Goal: Transaction & Acquisition: Purchase product/service

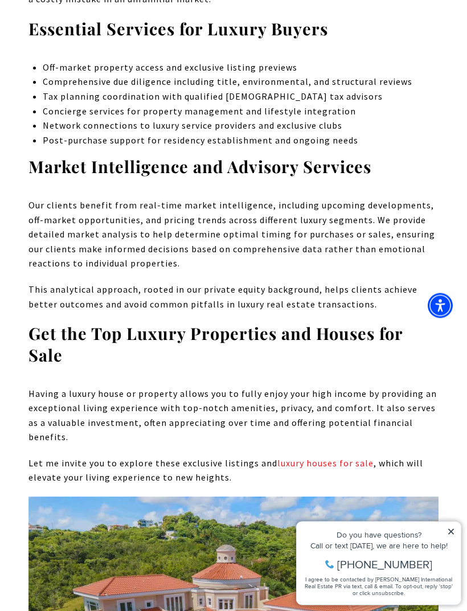
scroll to position [7056, 0]
click at [303, 457] on link "luxury houses for sale" at bounding box center [325, 462] width 96 height 11
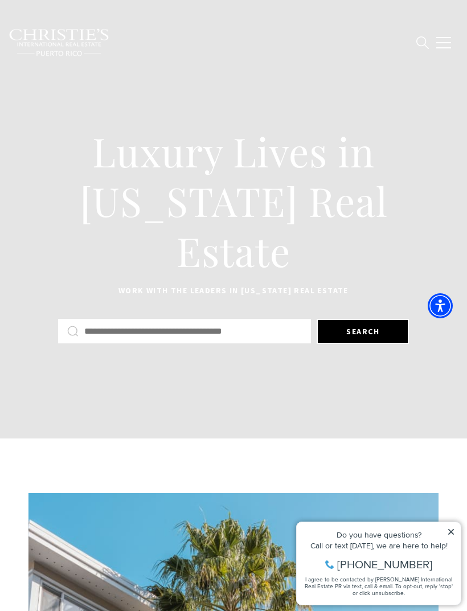
click at [62, 332] on div at bounding box center [184, 331] width 253 height 24
click at [69, 329] on icon at bounding box center [72, 330] width 11 height 11
click at [97, 324] on input "Search by Address, City, or Neighborhood" at bounding box center [192, 331] width 217 height 15
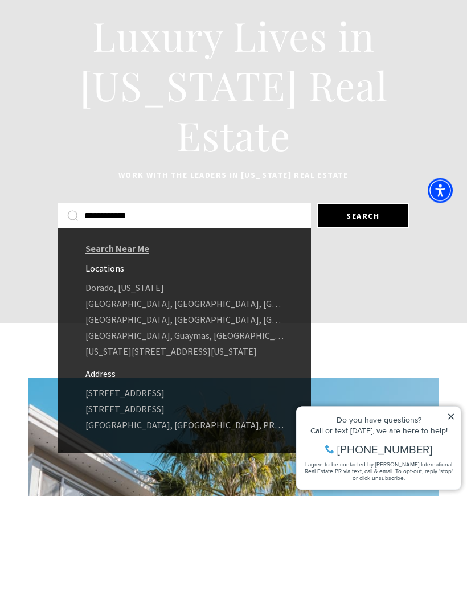
type input "**********"
click at [105, 500] on link "9 DORADO BEACH EAST, DORADO, PR 00646" at bounding box center [184, 508] width 253 height 16
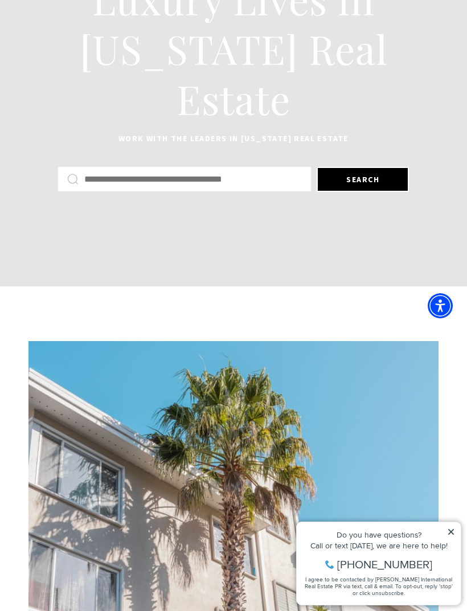
click at [91, 183] on input "Search by Address, City, or Neighborhood" at bounding box center [192, 179] width 217 height 15
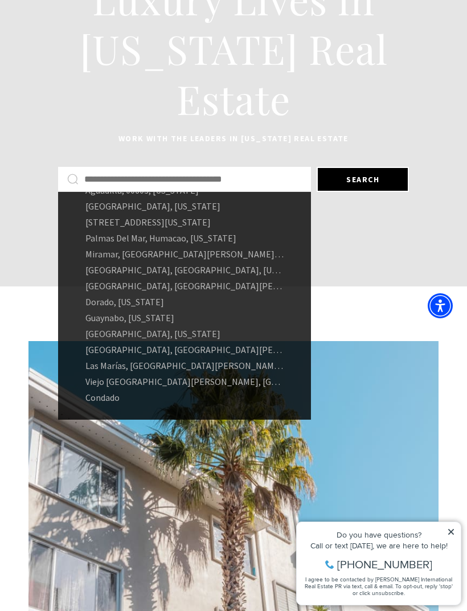
scroll to position [87, 0]
click at [99, 297] on link "Dorado, Puerto Rico" at bounding box center [184, 302] width 253 height 16
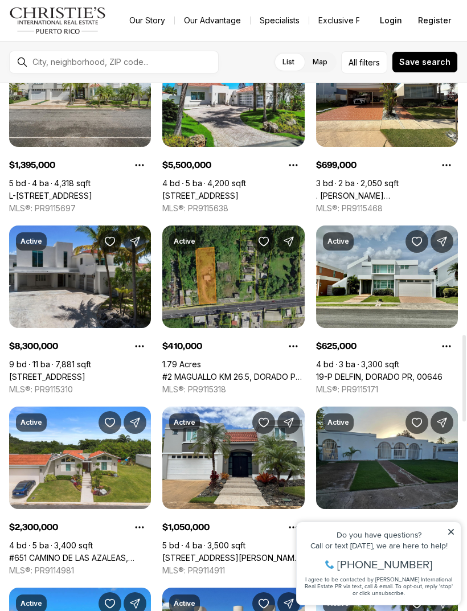
scroll to position [1532, 0]
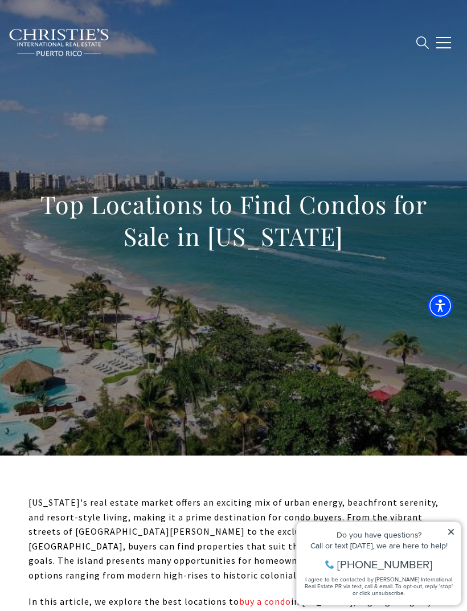
click at [439, 281] on div "Top Locations to Find Condos for Sale in [US_STATE]" at bounding box center [233, 227] width 467 height 341
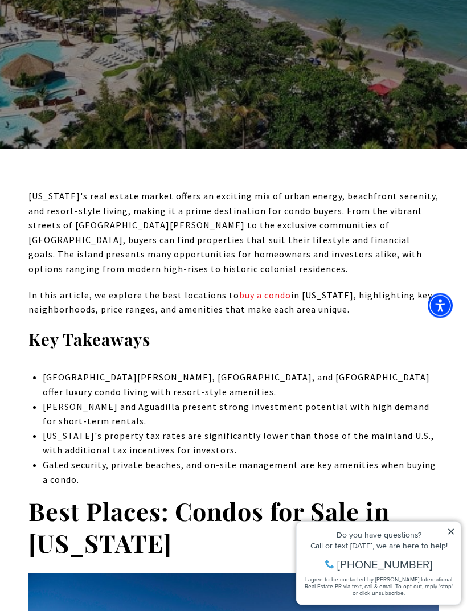
scroll to position [307, 0]
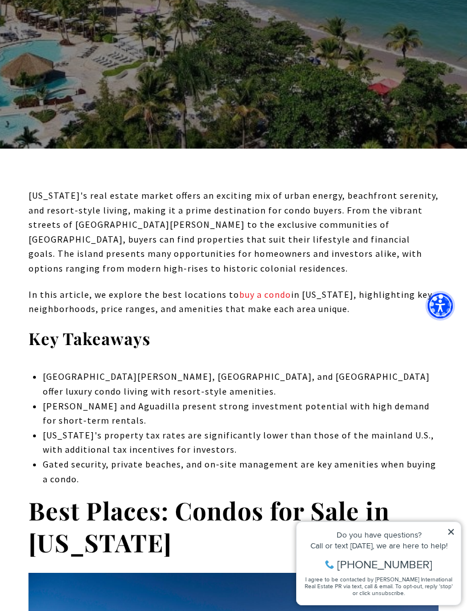
click at [450, 321] on img "Accessibility Menu" at bounding box center [440, 305] width 31 height 31
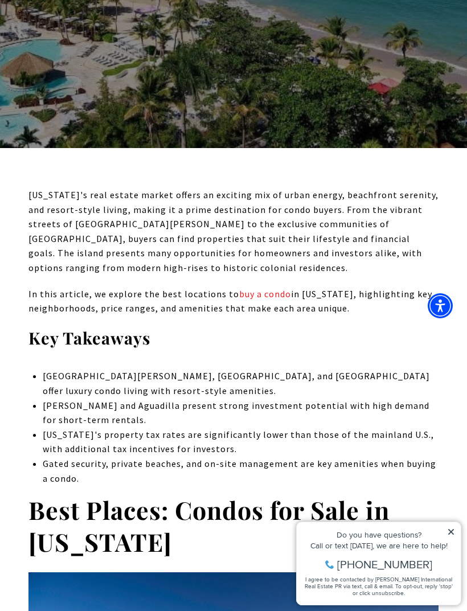
click at [268, 297] on link "buy a condo" at bounding box center [265, 293] width 52 height 11
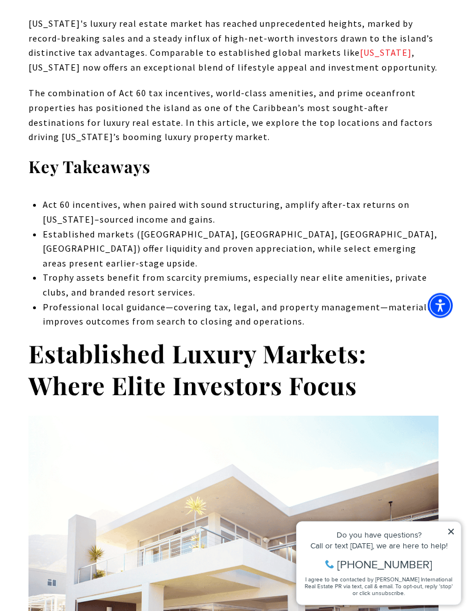
click at [437, 438] on img at bounding box center [233, 552] width 410 height 273
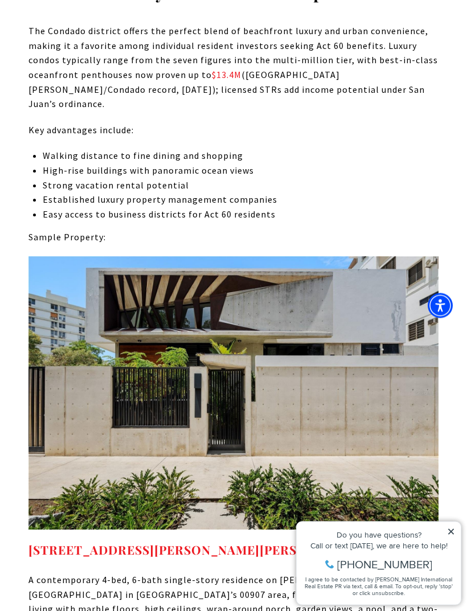
scroll to position [1926, 0]
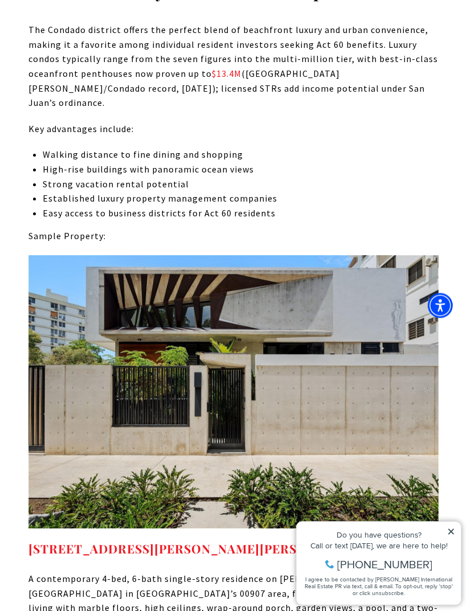
click at [434, 430] on img at bounding box center [233, 392] width 410 height 273
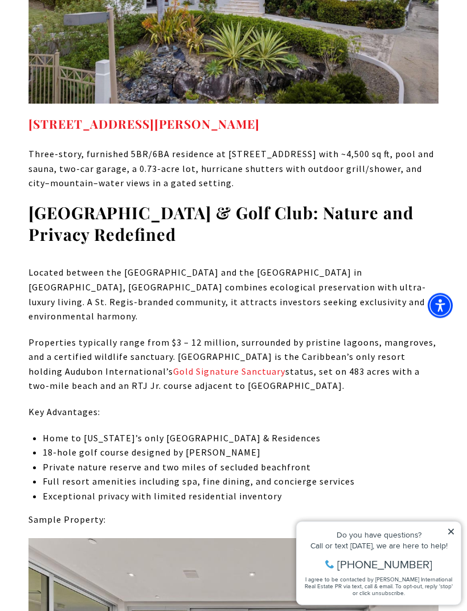
scroll to position [3085, 0]
click at [265, 431] on p "Home to [US_STATE]’s only [GEOGRAPHIC_DATA] & Residences" at bounding box center [241, 438] width 396 height 15
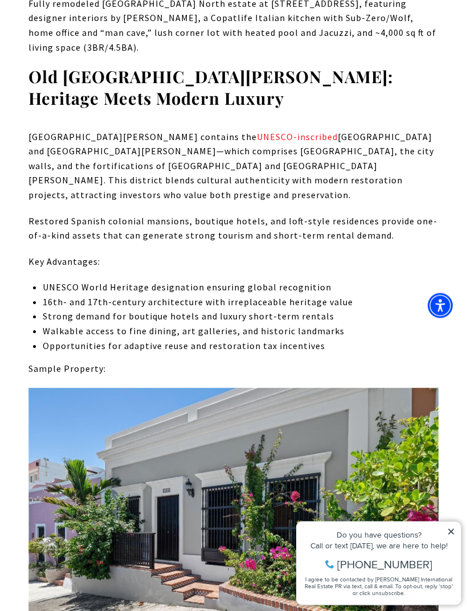
scroll to position [4693, 0]
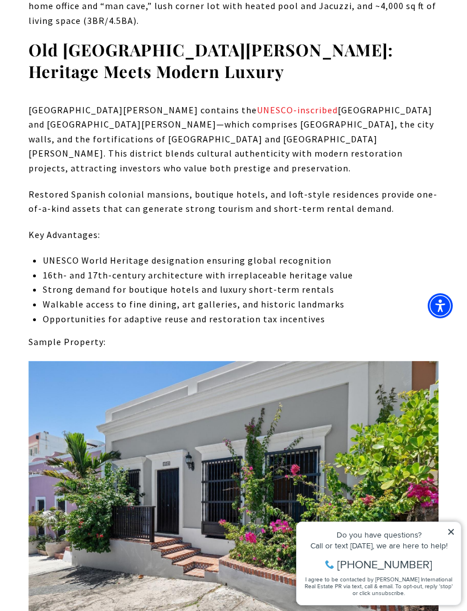
click at [437, 425] on img at bounding box center [233, 510] width 410 height 298
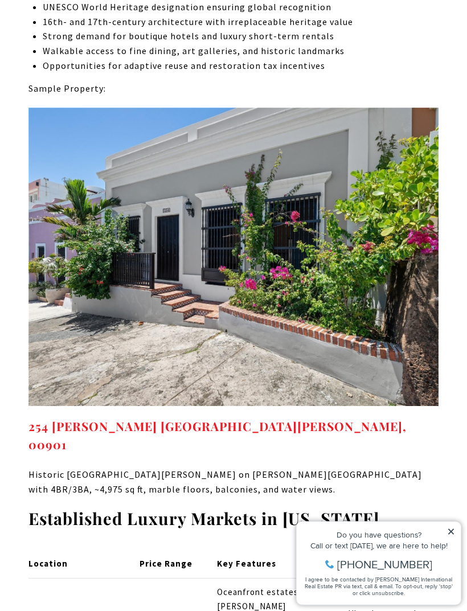
scroll to position [4950, 0]
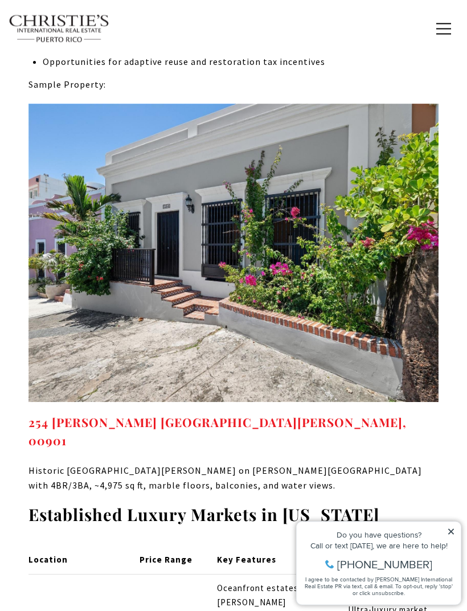
scroll to position [4940, 0]
